Goal: Task Accomplishment & Management: Manage account settings

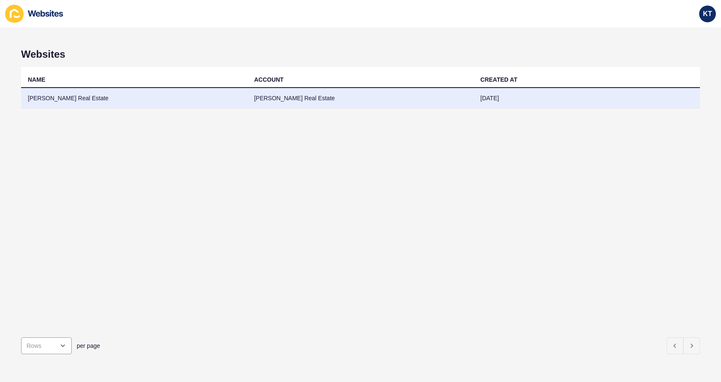
click at [255, 97] on td "[PERSON_NAME] Real Estate" at bounding box center [360, 98] width 226 height 21
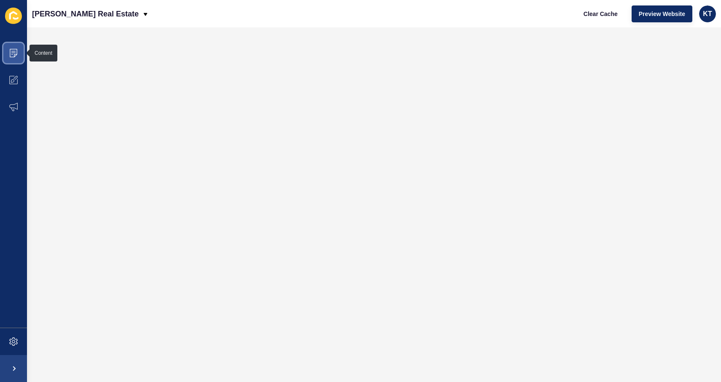
click at [12, 50] on icon at bounding box center [13, 53] width 8 height 8
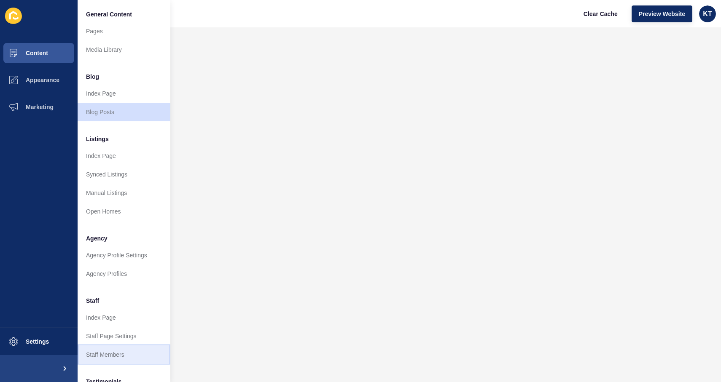
click at [122, 266] on link "Staff Members" at bounding box center [124, 355] width 93 height 19
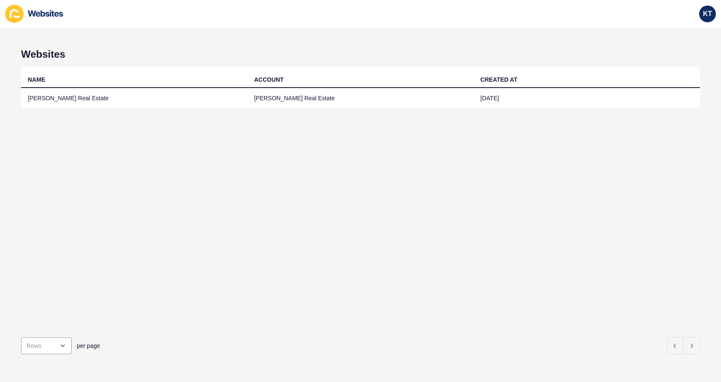
click at [59, 110] on div "NAME ACCOUNT CREATED AT [PERSON_NAME] Real Estate [PERSON_NAME] Real Estate [DA…" at bounding box center [360, 199] width 679 height 264
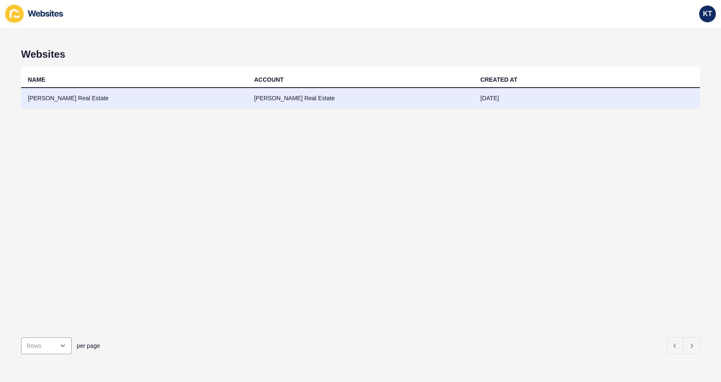
click at [40, 102] on td "[PERSON_NAME] Real Estate" at bounding box center [134, 98] width 226 height 21
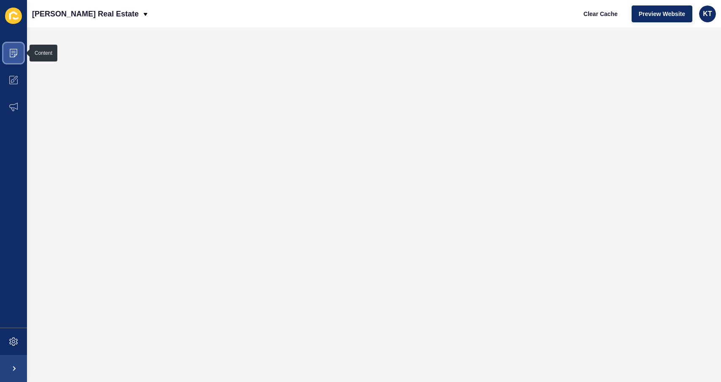
click at [16, 48] on span at bounding box center [13, 53] width 27 height 27
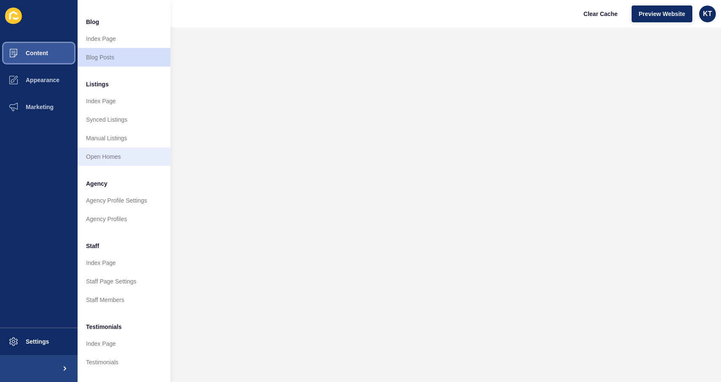
scroll to position [57, 0]
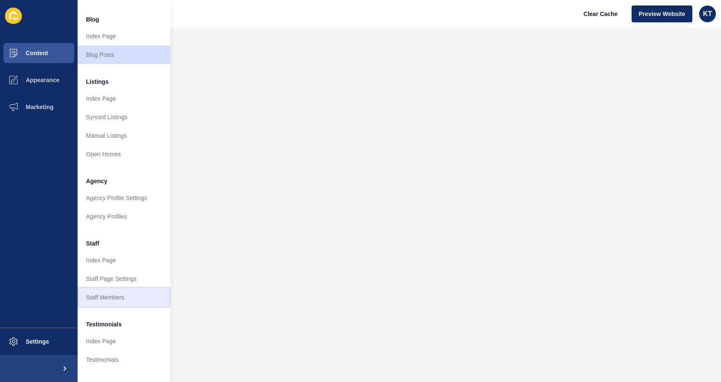
click at [127, 296] on link "Staff Members" at bounding box center [124, 297] width 93 height 19
